Goal: Check status: Check status

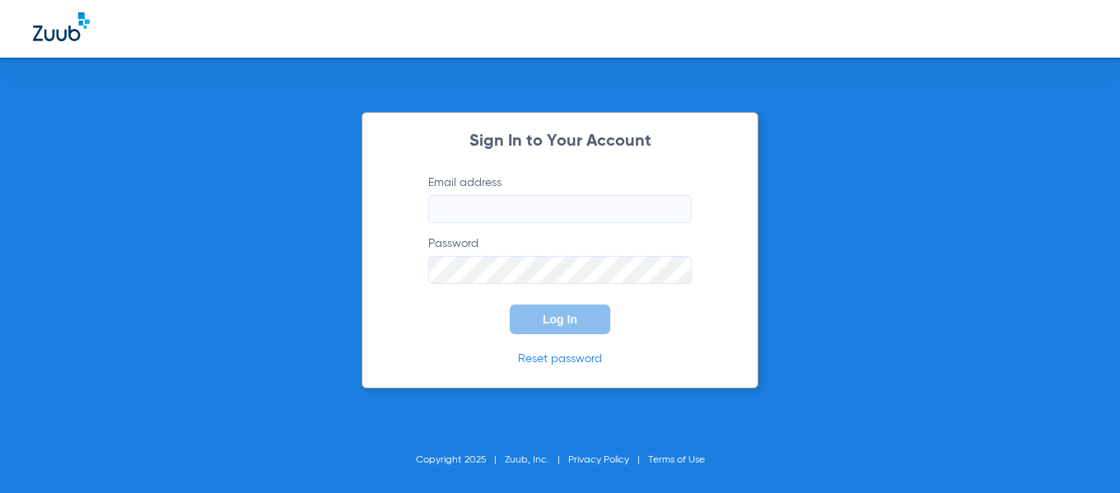
type input "[EMAIL_ADDRESS][DOMAIN_NAME]"
click at [566, 321] on span "Log In" at bounding box center [560, 319] width 35 height 13
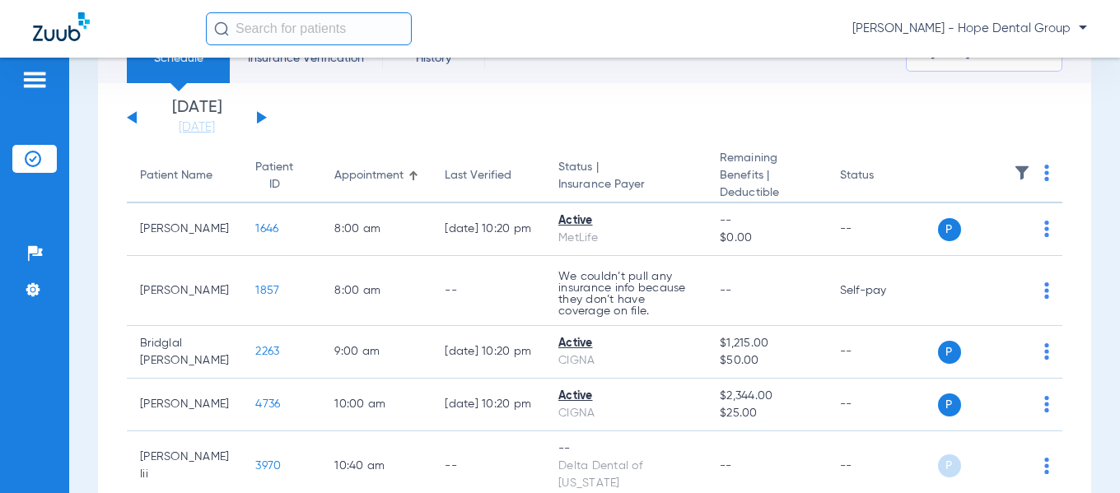
scroll to position [80, 0]
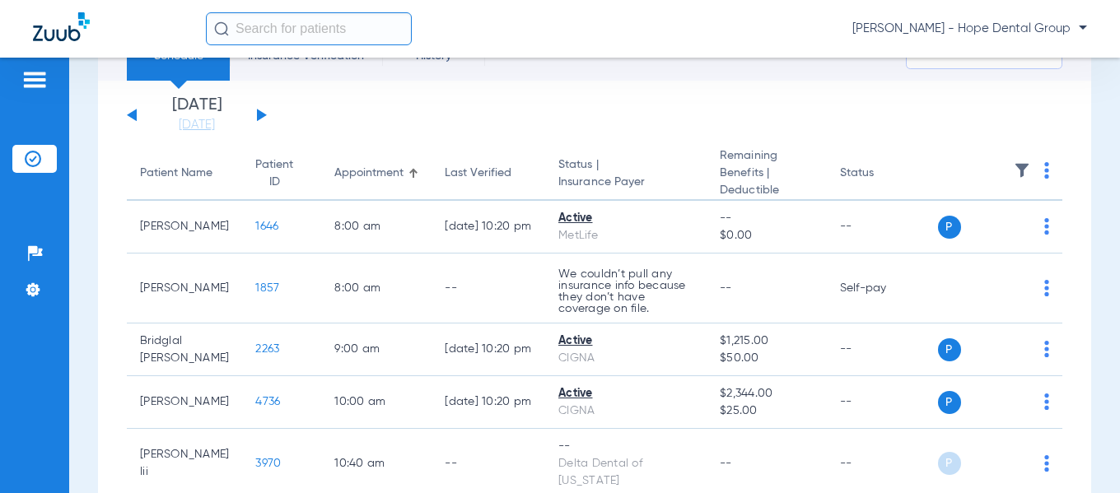
click at [262, 115] on button at bounding box center [262, 115] width 10 height 12
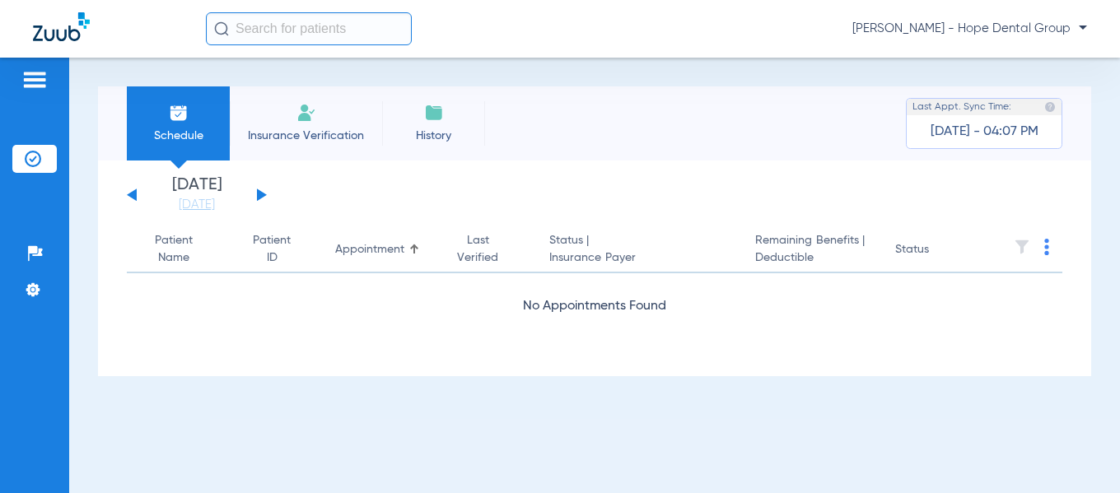
click at [263, 188] on div "[DATE] [DATE] [DATE] [DATE] [DATE] [DATE] [DATE] [DATE] [DATE] [DATE] [DATE] [D…" at bounding box center [197, 195] width 140 height 36
click at [261, 195] on button at bounding box center [262, 195] width 10 height 12
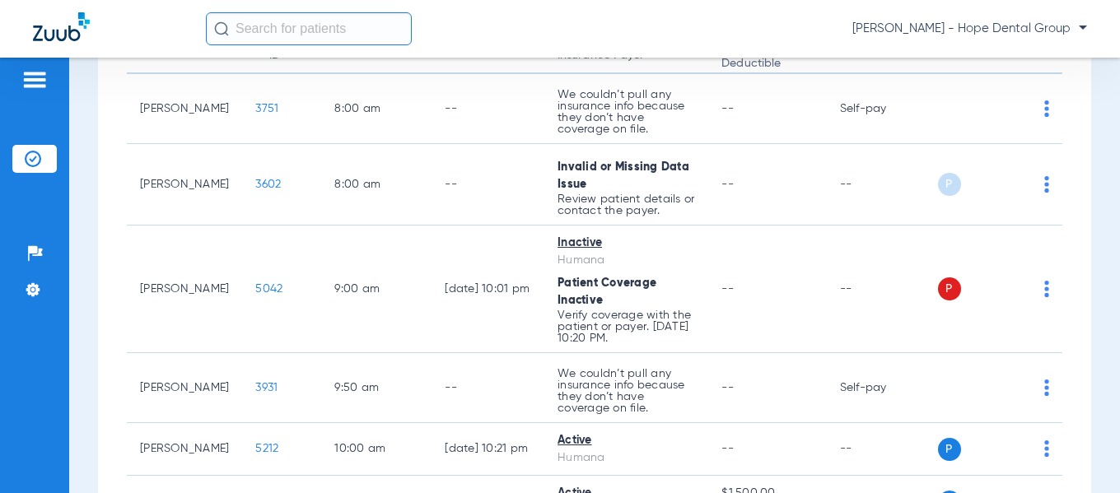
scroll to position [211, 0]
